Goal: Transaction & Acquisition: Download file/media

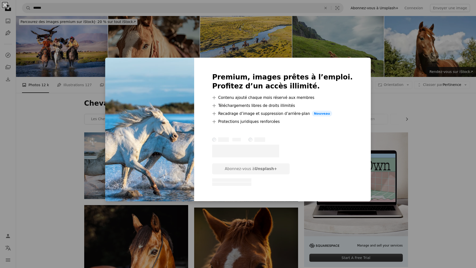
scroll to position [200, 0]
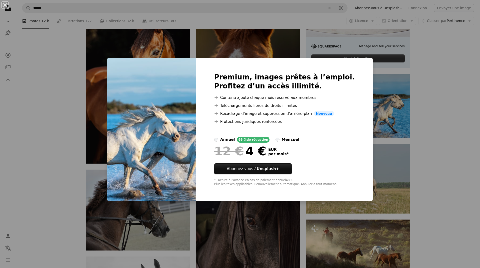
drag, startPoint x: 420, startPoint y: 90, endPoint x: 459, endPoint y: 77, distance: 40.7
drag, startPoint x: 459, startPoint y: 77, endPoint x: 472, endPoint y: 232, distance: 155.4
click at [472, 232] on div "An X shape Premium, images prêtes à l’emploi. Profitez d’un accès illimité. A p…" at bounding box center [240, 134] width 480 height 268
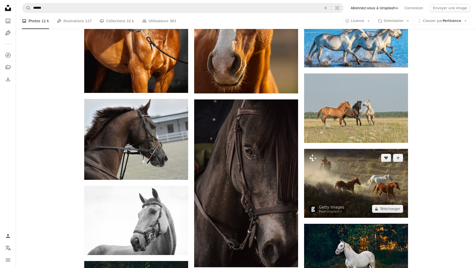
scroll to position [275, 0]
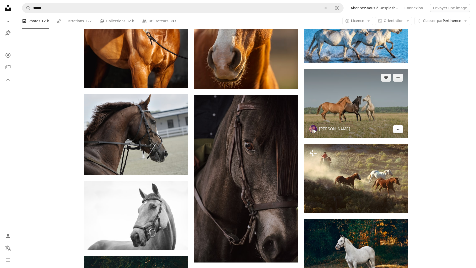
click at [402, 132] on link "Arrow pointing down" at bounding box center [398, 129] width 10 height 8
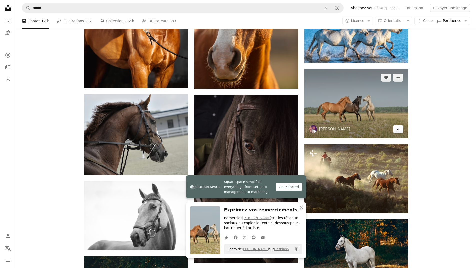
click at [401, 131] on link "Arrow pointing down" at bounding box center [398, 129] width 10 height 8
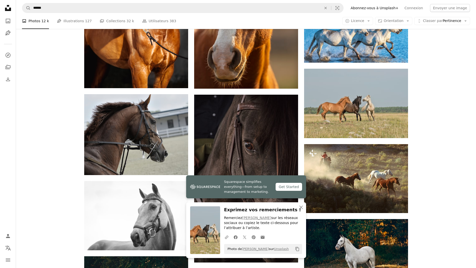
click at [433, 93] on div "Plus sign for Unsplash+ A heart A plus sign Getty Images Pour Unsplash+ A lock …" at bounding box center [246, 230] width 460 height 747
